Goal: Task Accomplishment & Management: Manage account settings

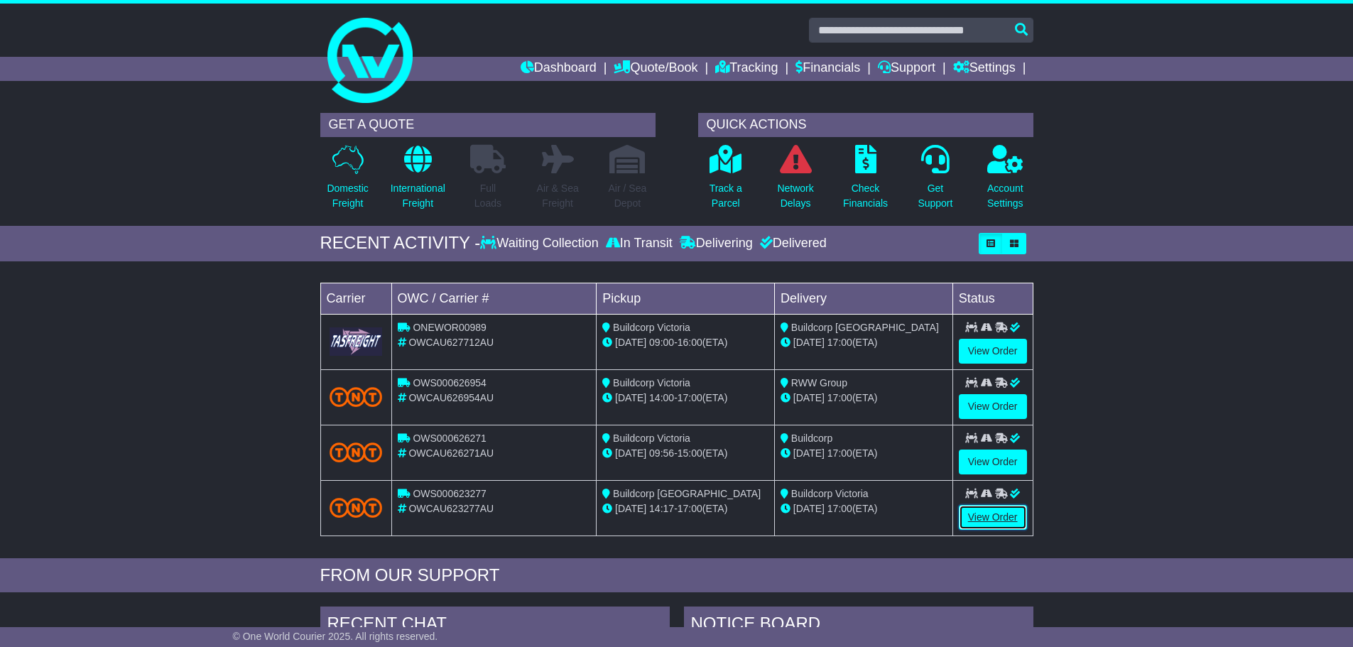
click at [985, 512] on link "View Order" at bounding box center [993, 517] width 68 height 25
click at [971, 451] on link "View Order" at bounding box center [993, 462] width 68 height 25
click at [981, 405] on link "View Order" at bounding box center [993, 406] width 68 height 25
click at [969, 356] on link "View Order" at bounding box center [993, 351] width 68 height 25
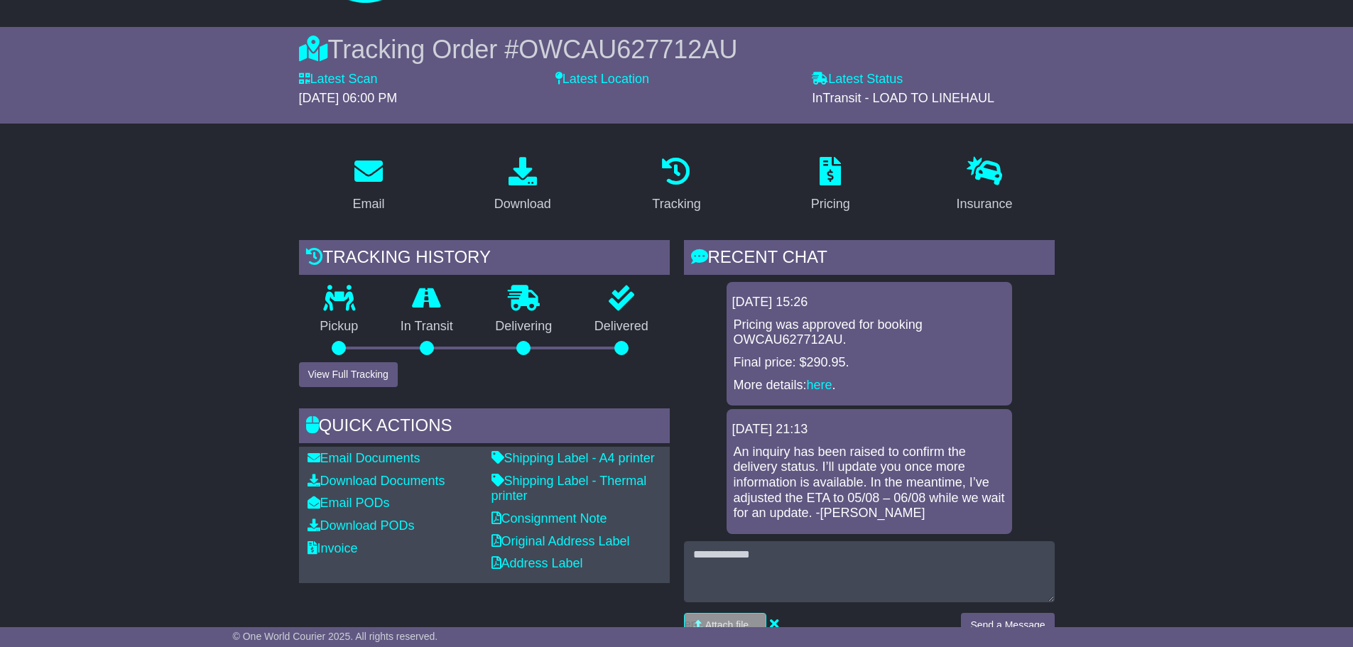
scroll to position [142, 0]
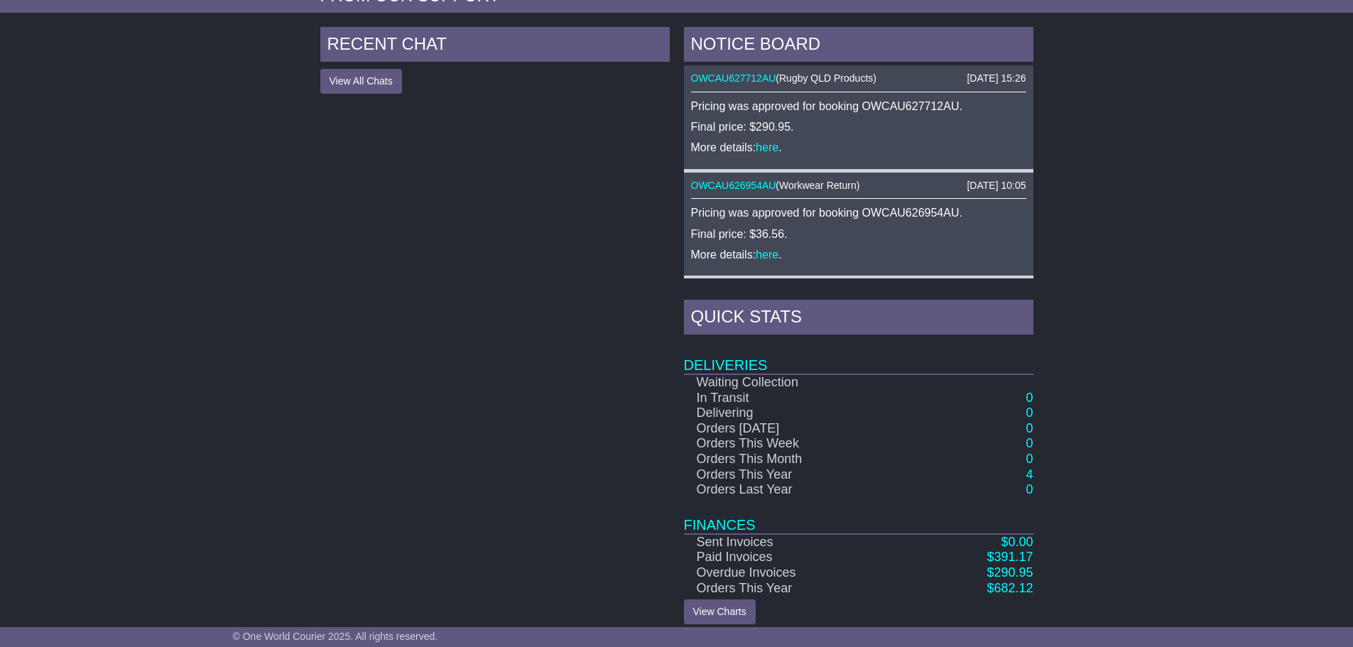
scroll to position [592, 0]
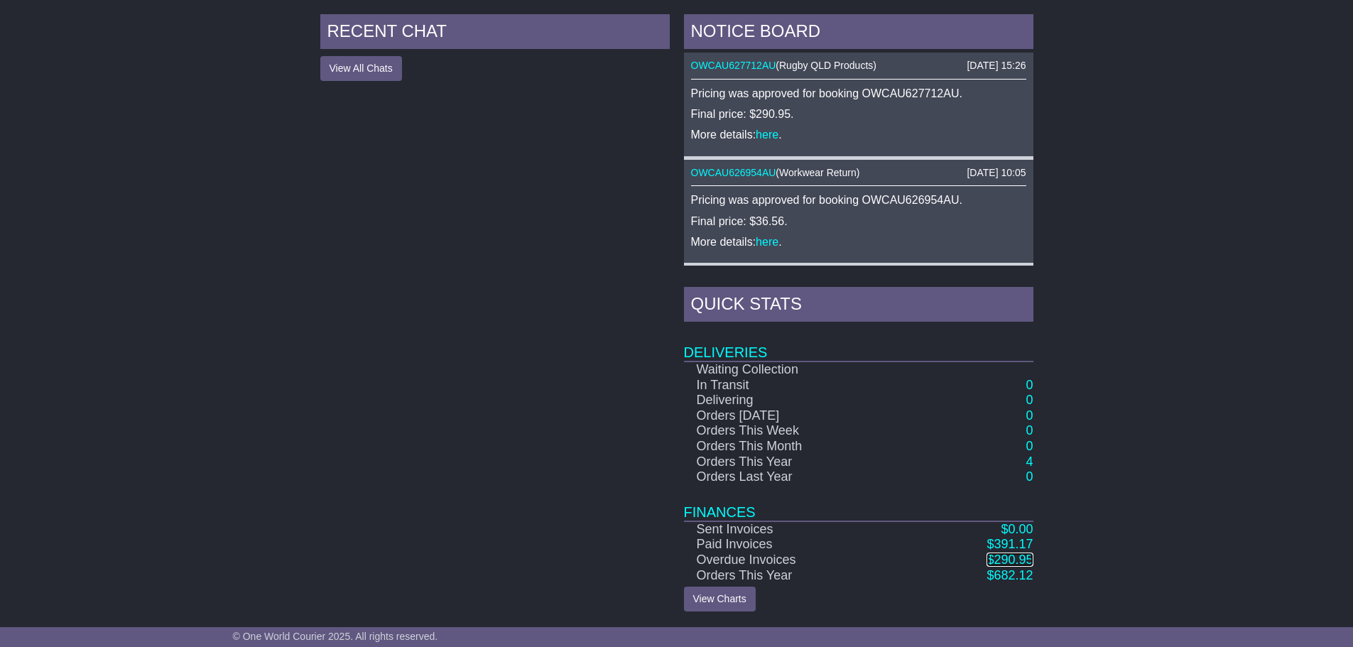
click at [1013, 552] on span "290.95" at bounding box center [1012, 559] width 39 height 14
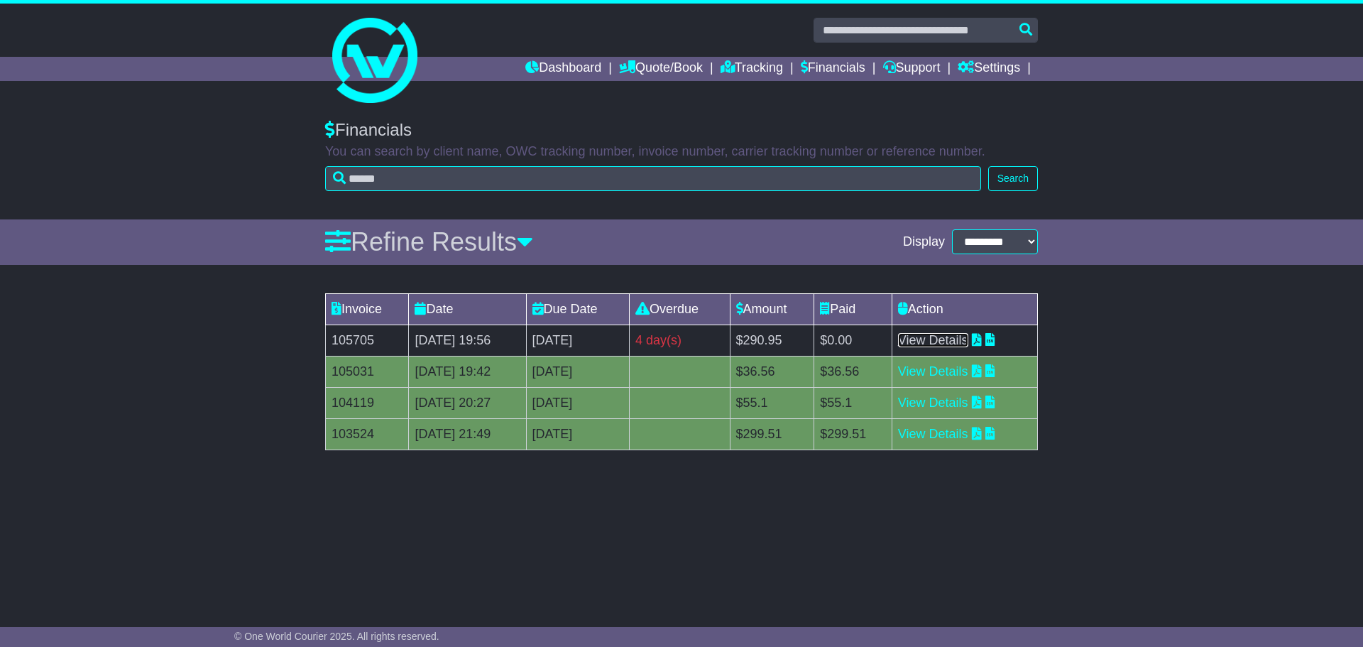
click at [967, 339] on link "View Details" at bounding box center [933, 340] width 70 height 14
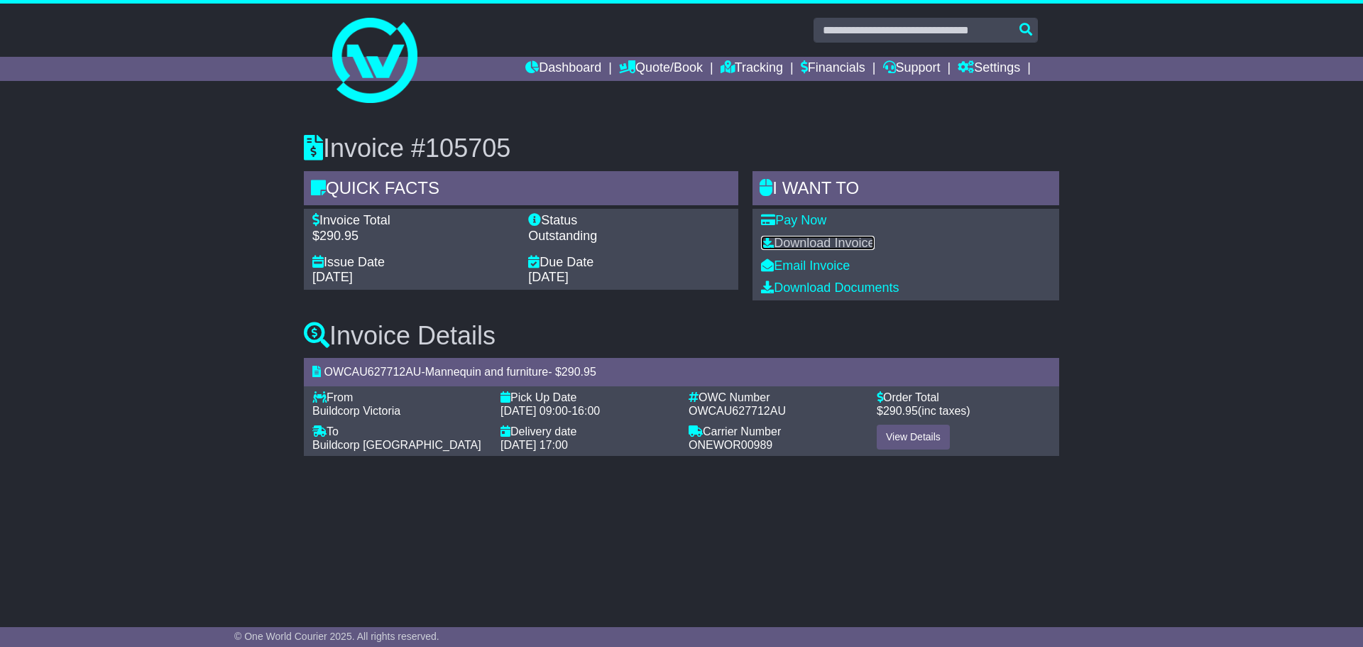
click at [830, 241] on link "Download Invoice" at bounding box center [818, 243] width 114 height 14
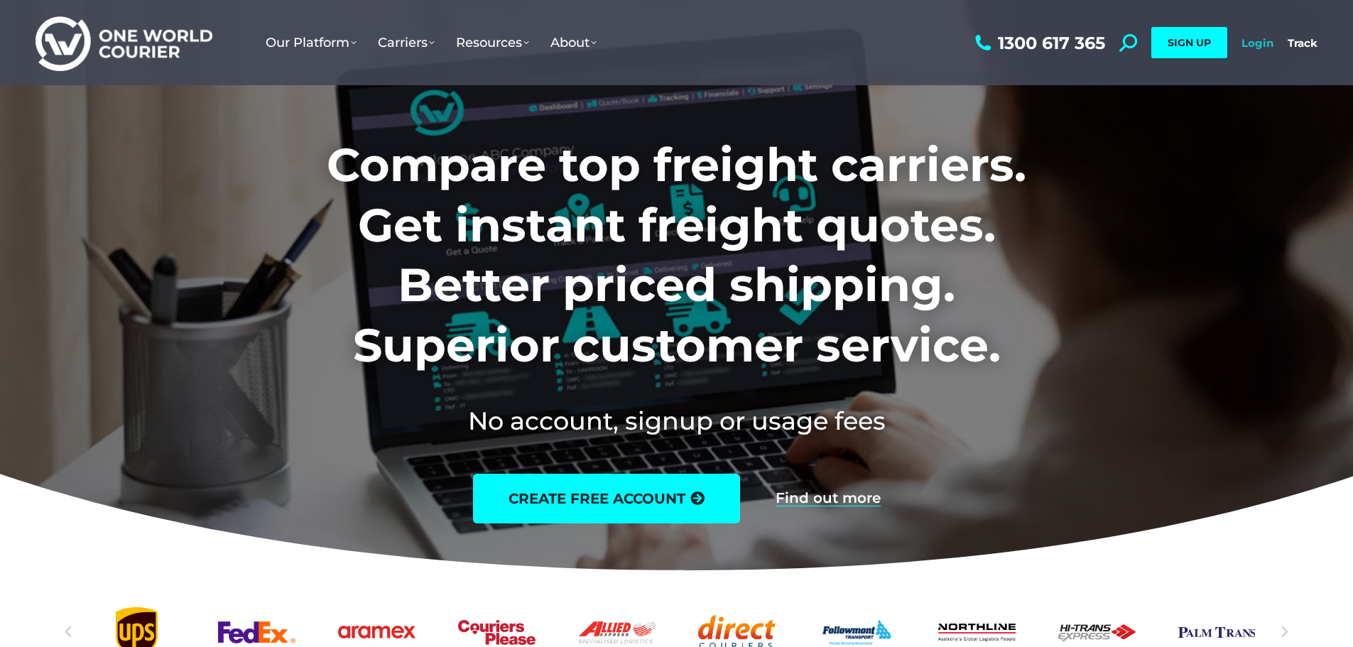
click at [1261, 40] on link "Login" at bounding box center [1257, 42] width 32 height 13
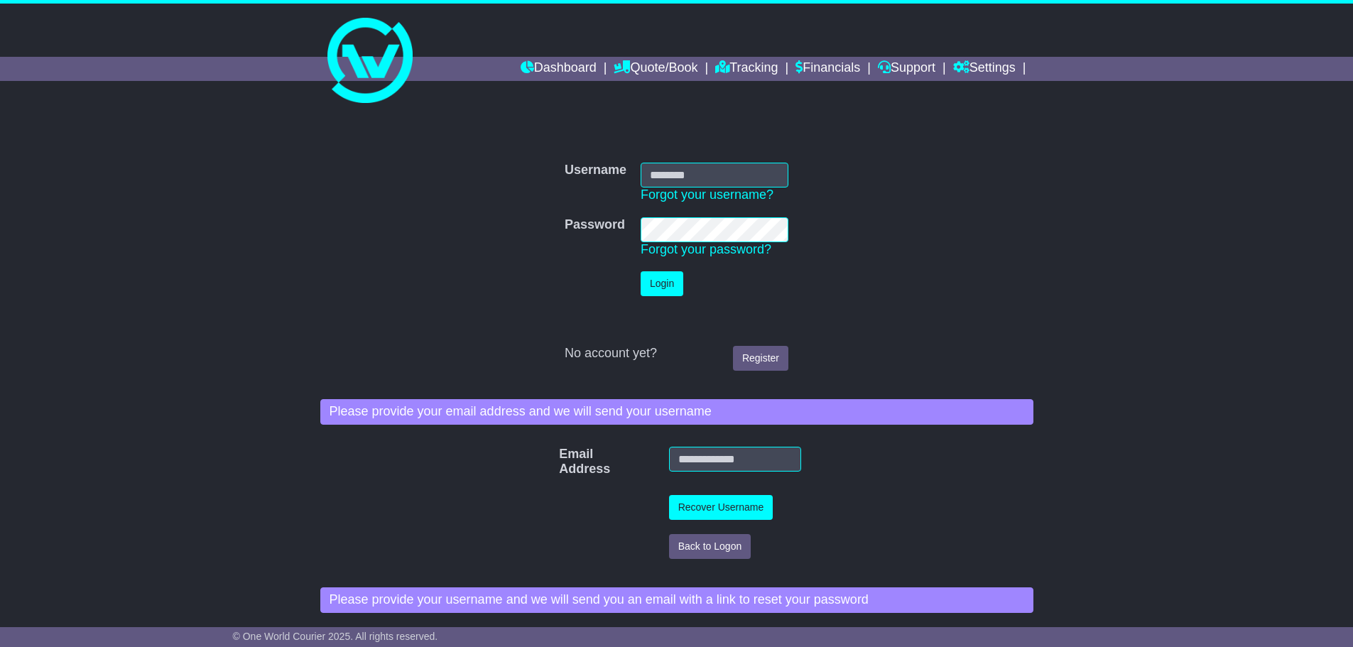
type input "**********"
click at [666, 276] on button "Login" at bounding box center [662, 283] width 43 height 25
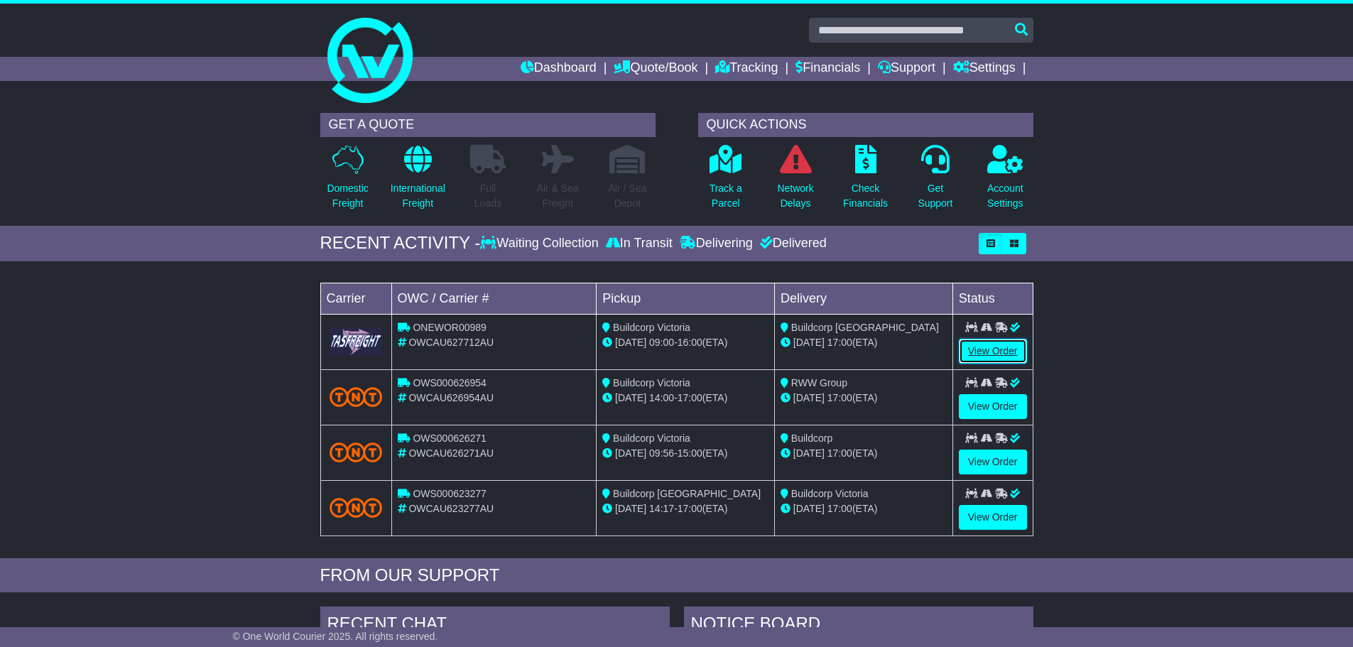
click at [1006, 347] on link "View Order" at bounding box center [993, 351] width 68 height 25
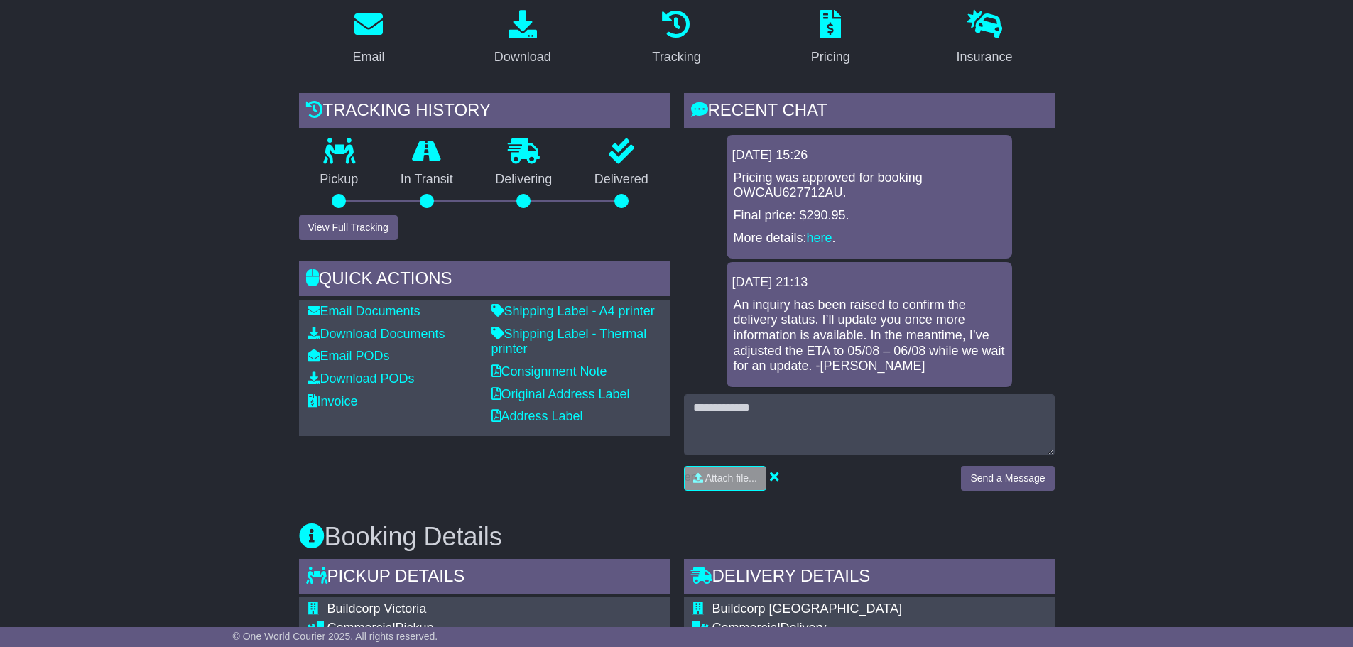
scroll to position [213, 0]
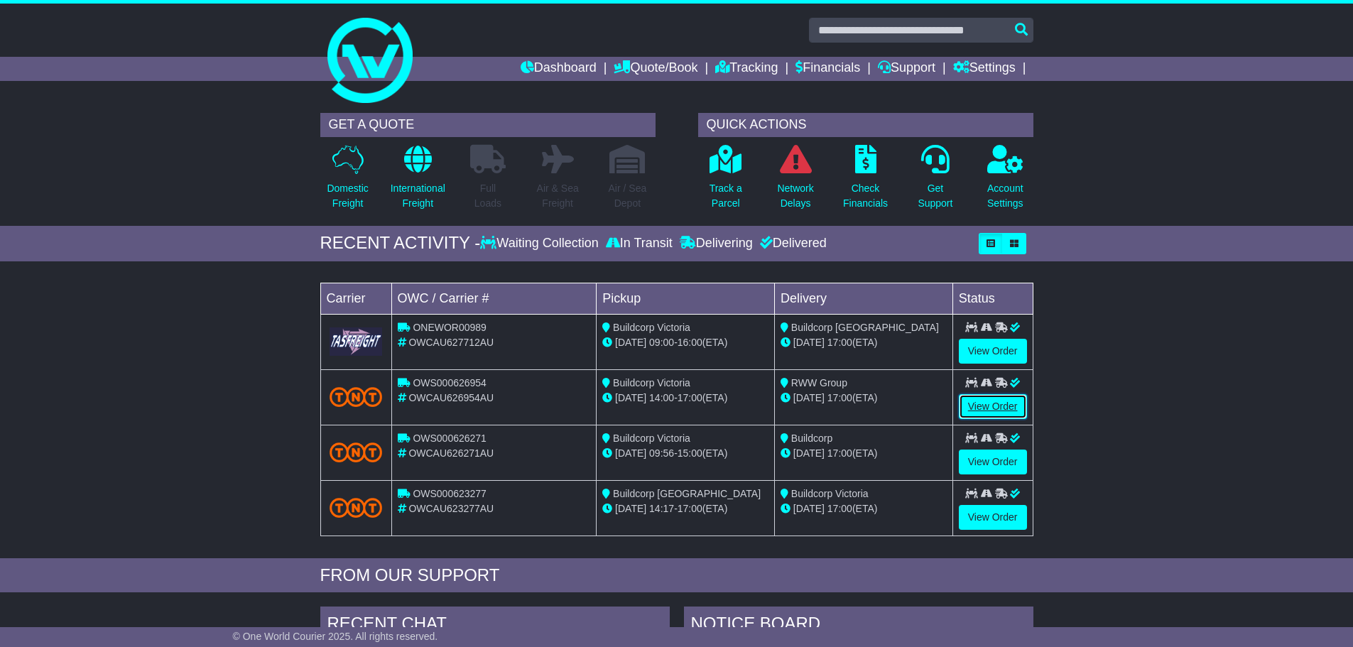
click at [971, 398] on link "View Order" at bounding box center [993, 406] width 68 height 25
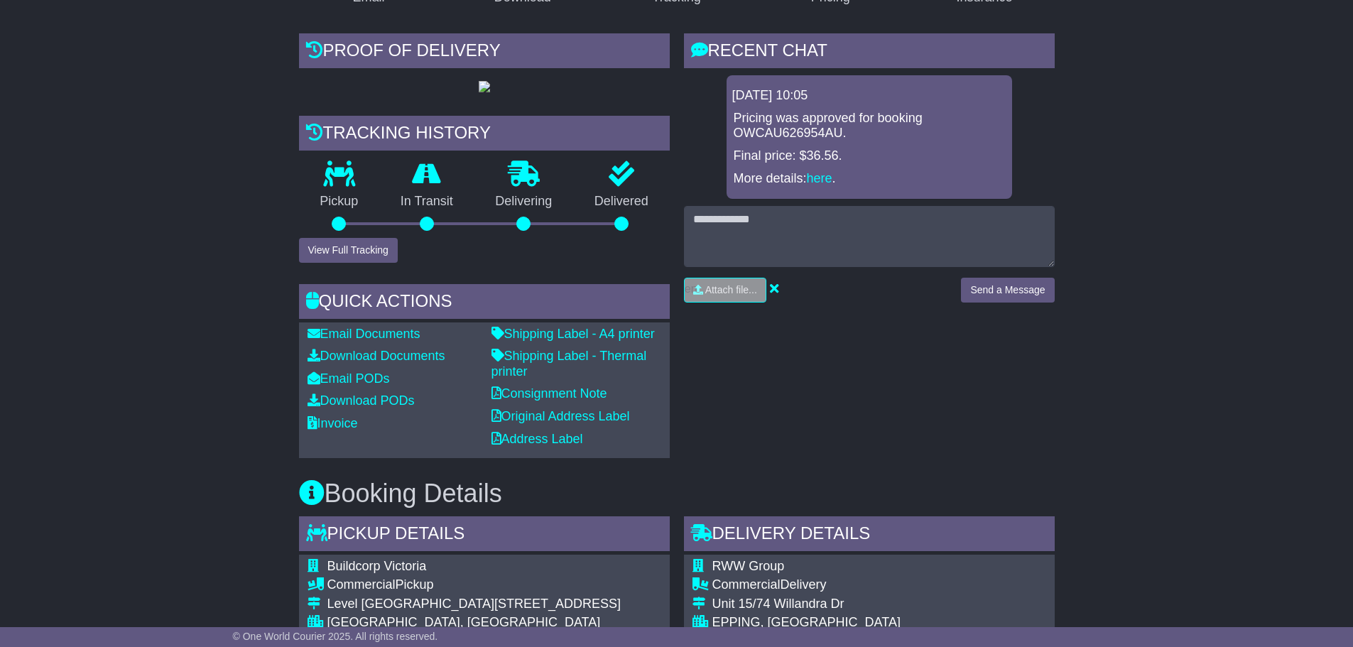
scroll to position [426, 0]
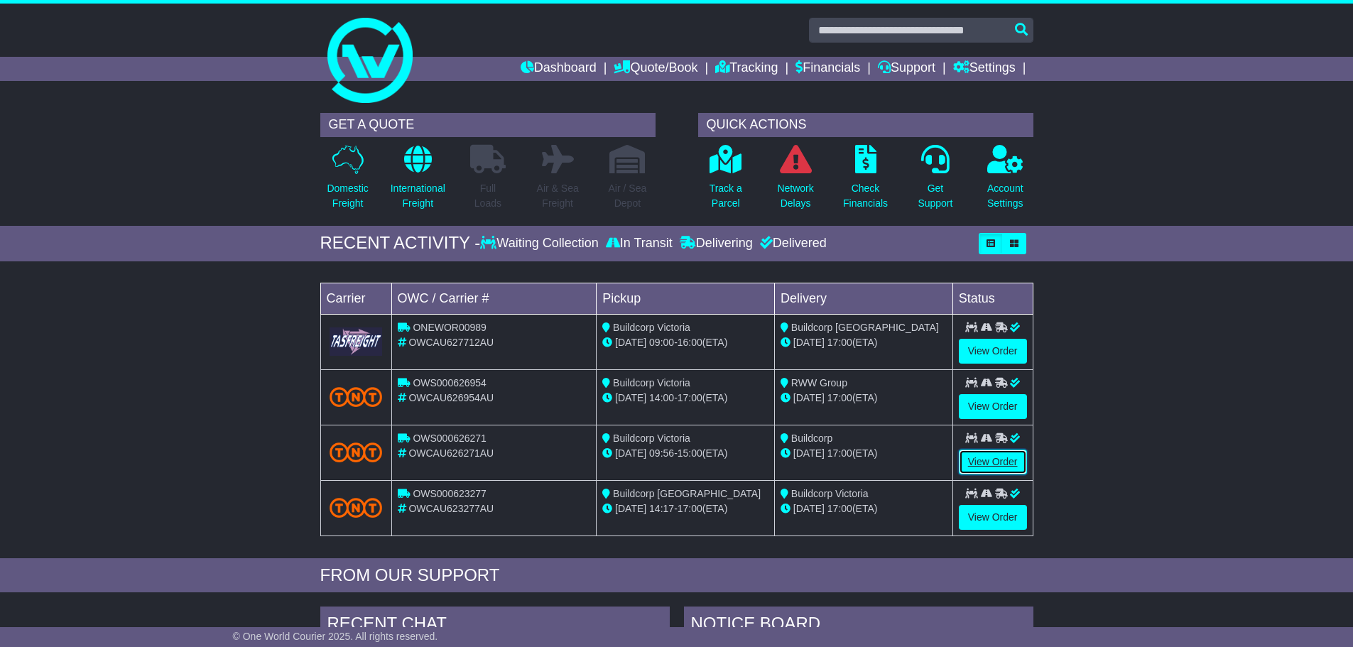
click at [998, 469] on link "View Order" at bounding box center [993, 462] width 68 height 25
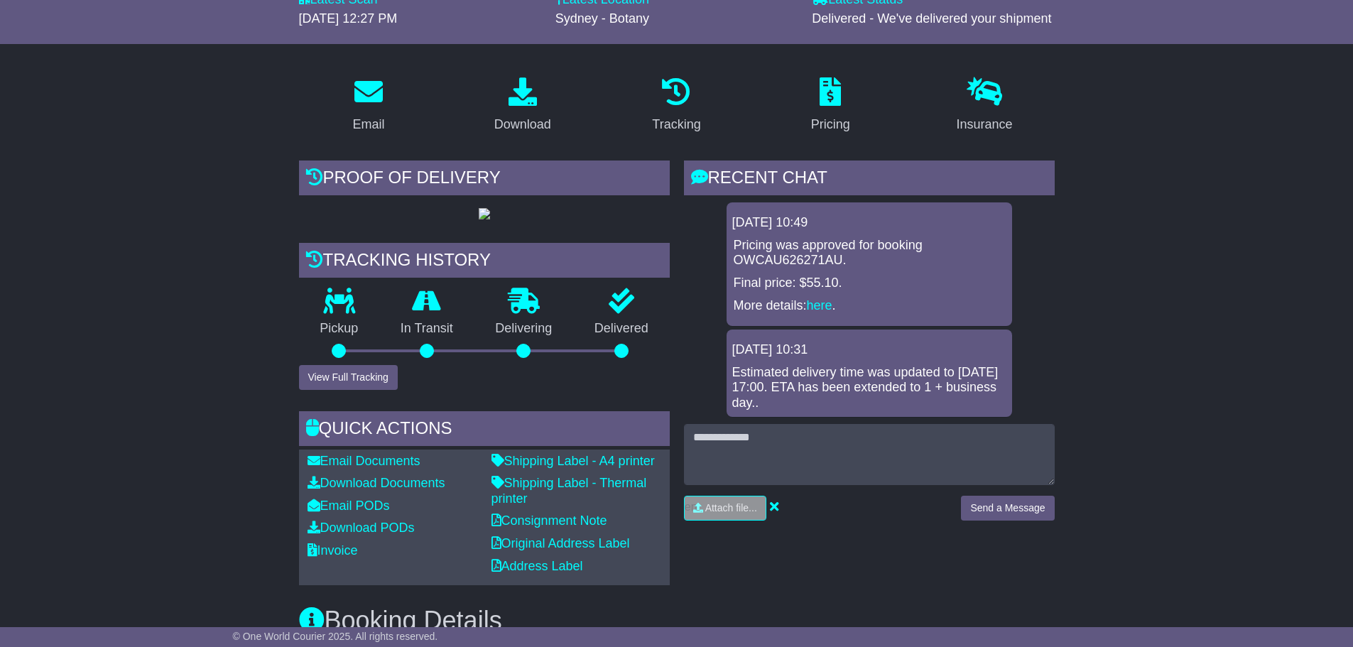
scroll to position [213, 0]
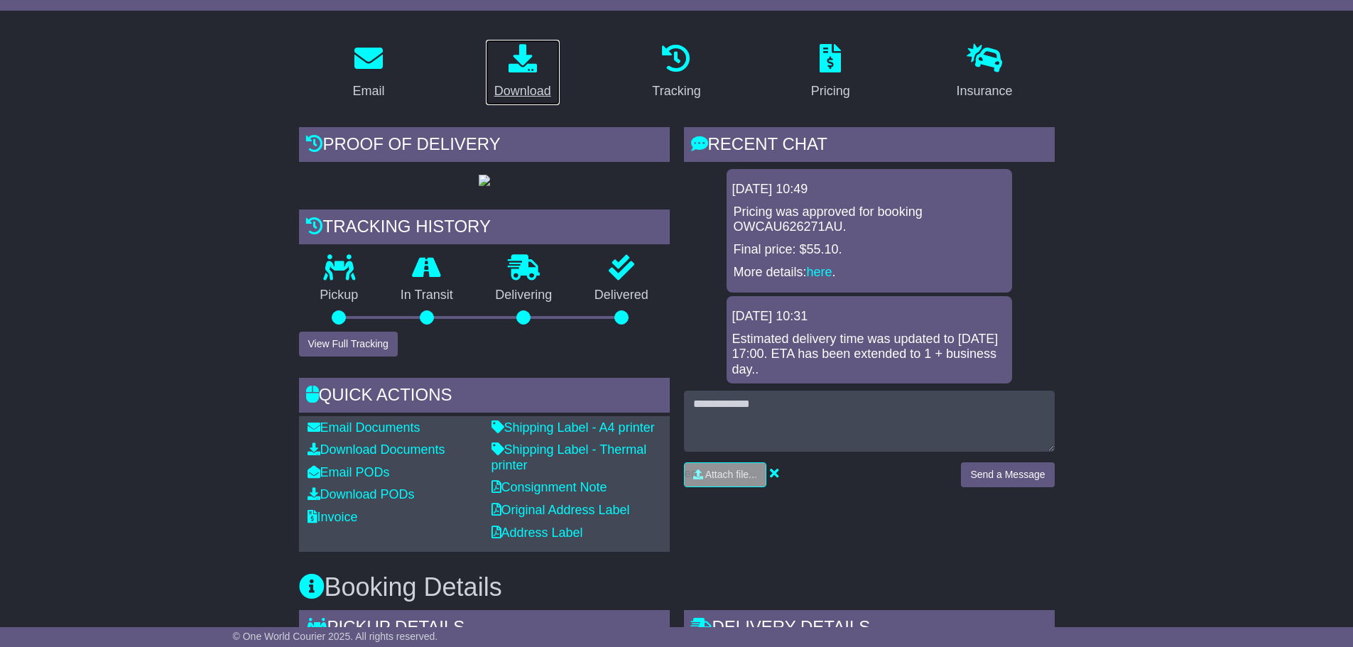
click at [518, 73] on p at bounding box center [522, 59] width 57 height 31
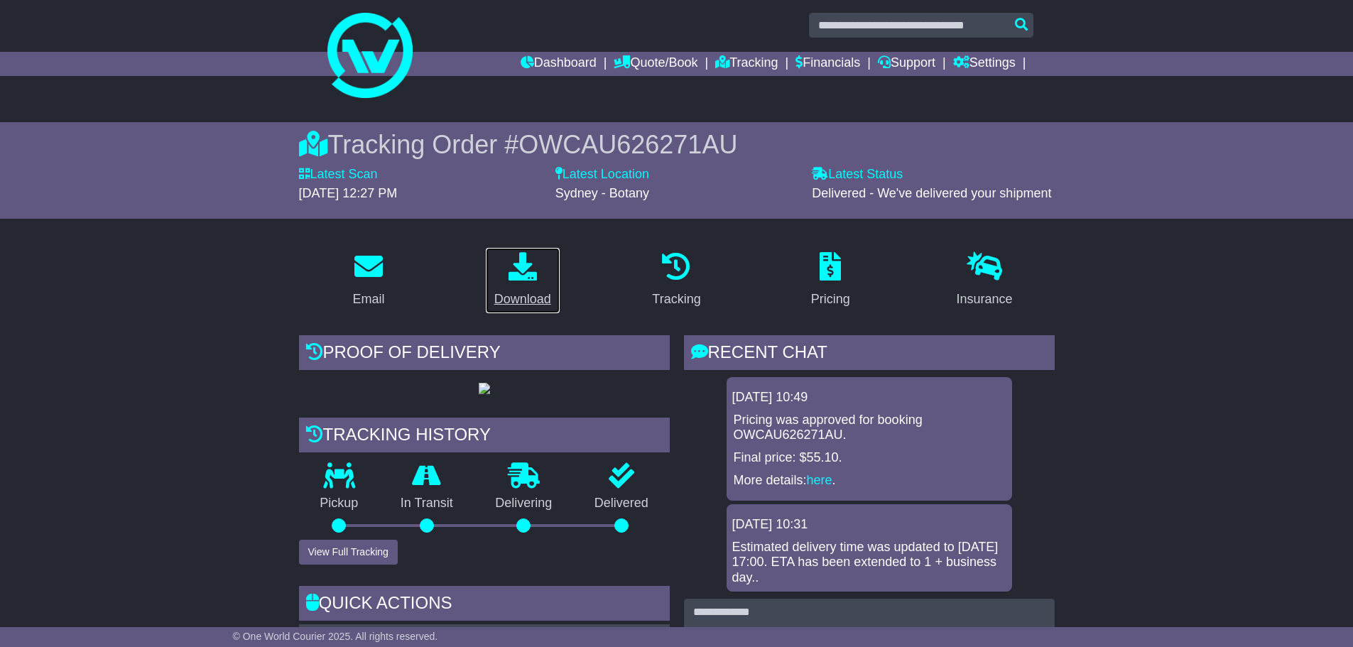
scroll to position [0, 0]
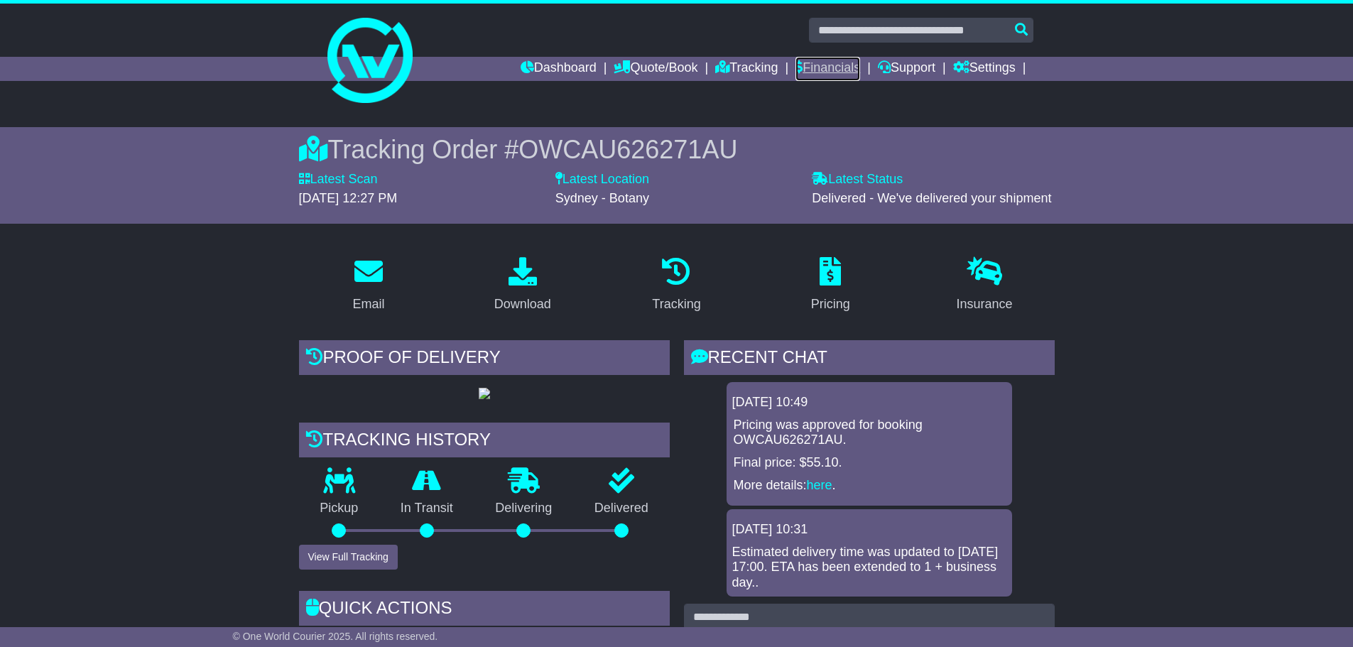
click at [834, 63] on link "Financials" at bounding box center [827, 69] width 65 height 24
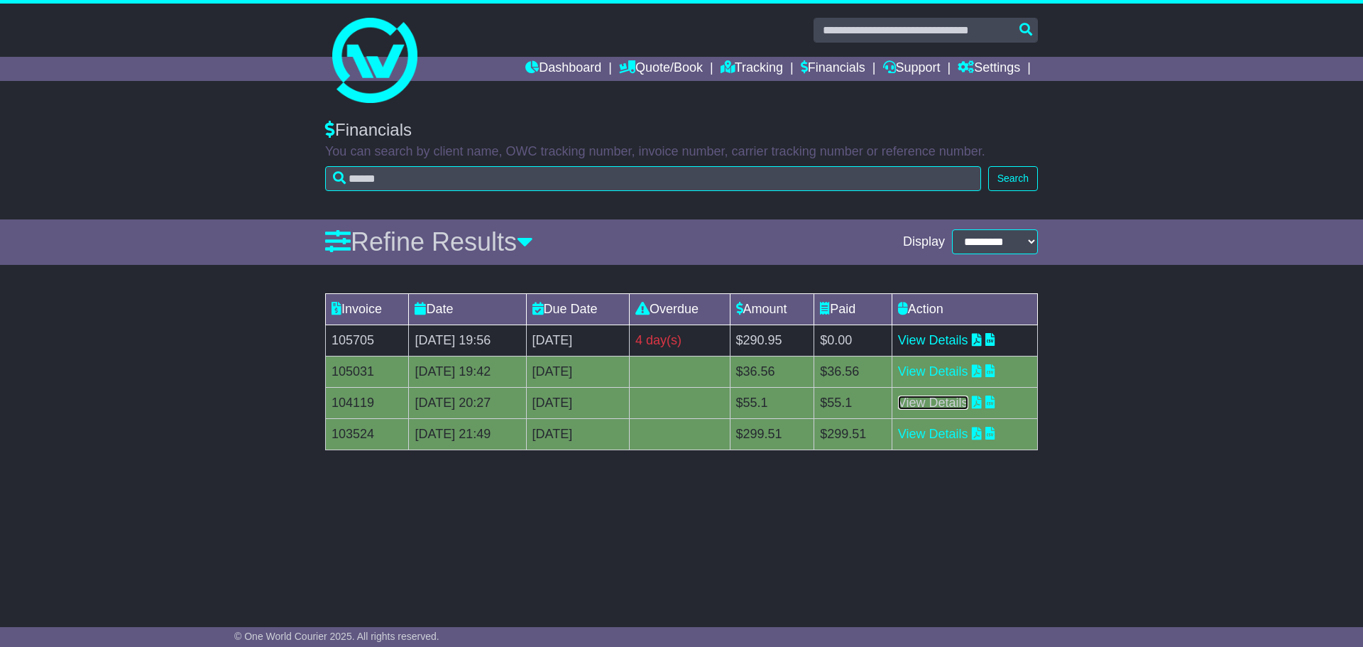
click at [956, 405] on link "View Details" at bounding box center [933, 403] width 70 height 14
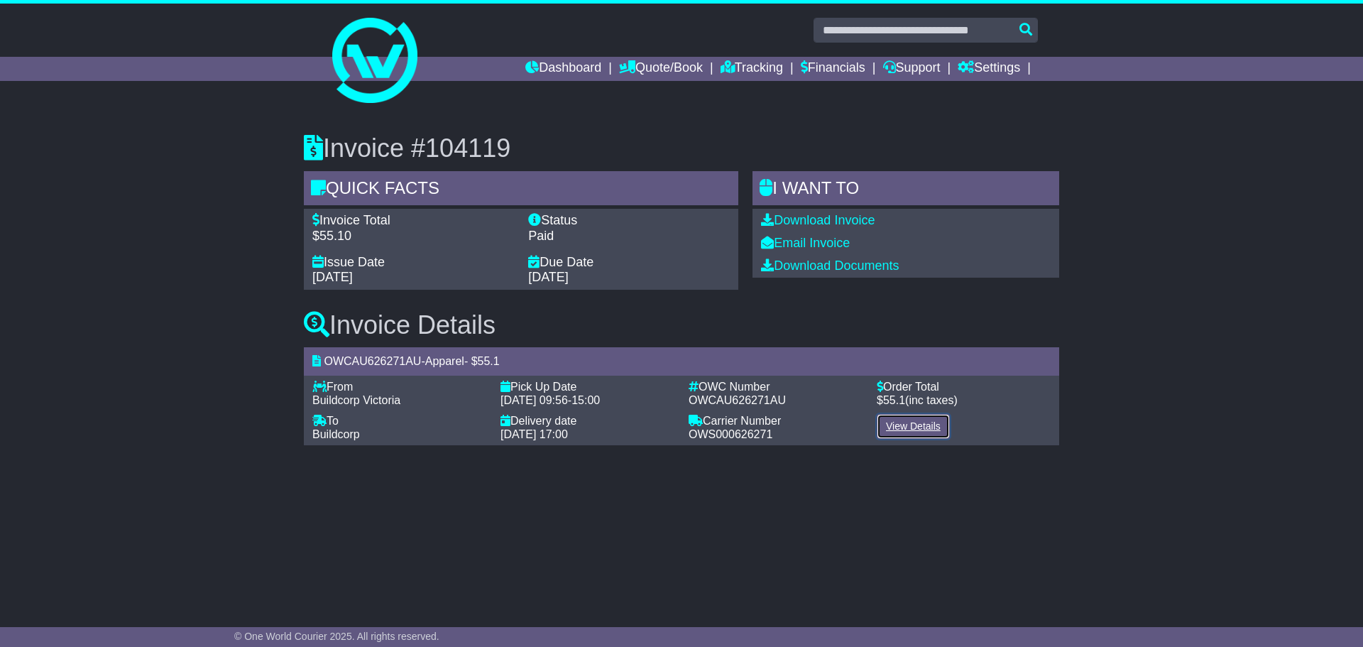
click at [915, 425] on link "View Details" at bounding box center [913, 426] width 73 height 25
click at [812, 222] on link "Download Invoice" at bounding box center [818, 220] width 114 height 14
